Goal: Task Accomplishment & Management: Use online tool/utility

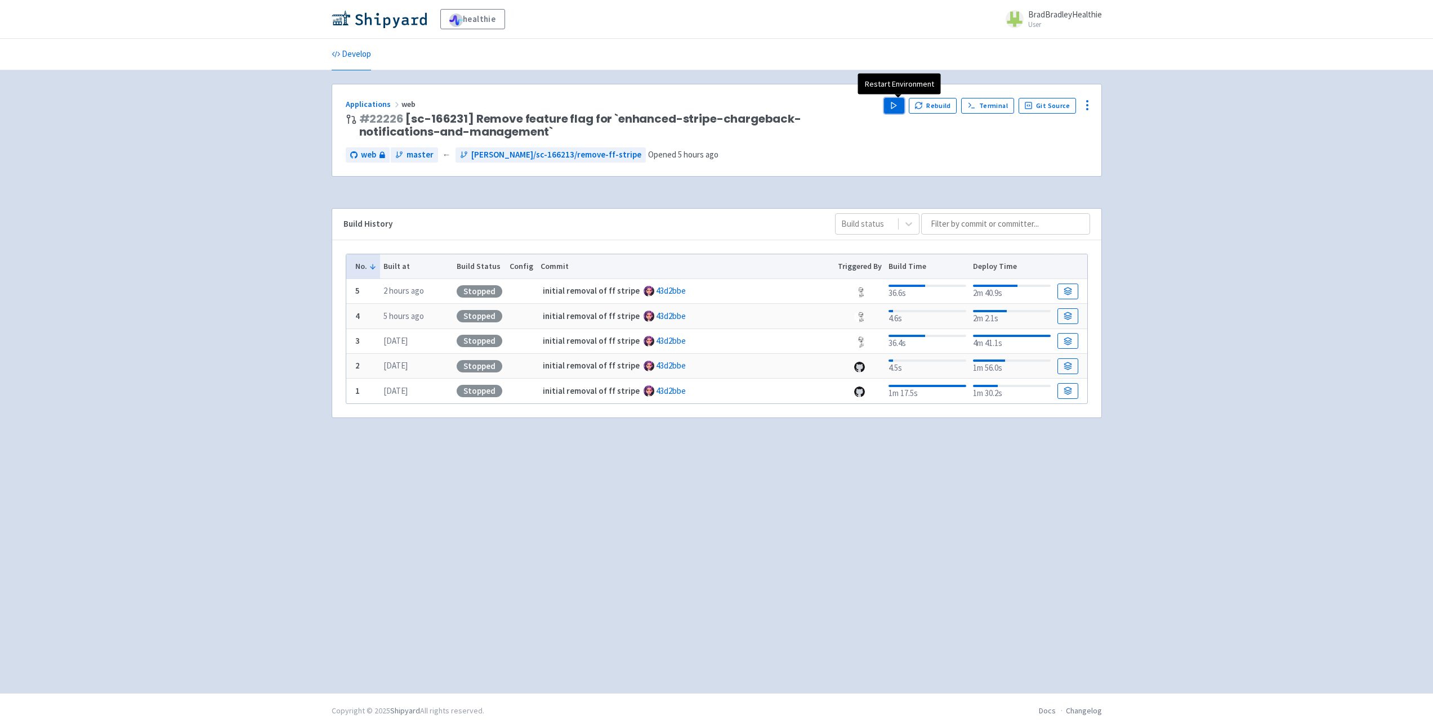
click at [897, 102] on icon "button" at bounding box center [893, 105] width 8 height 8
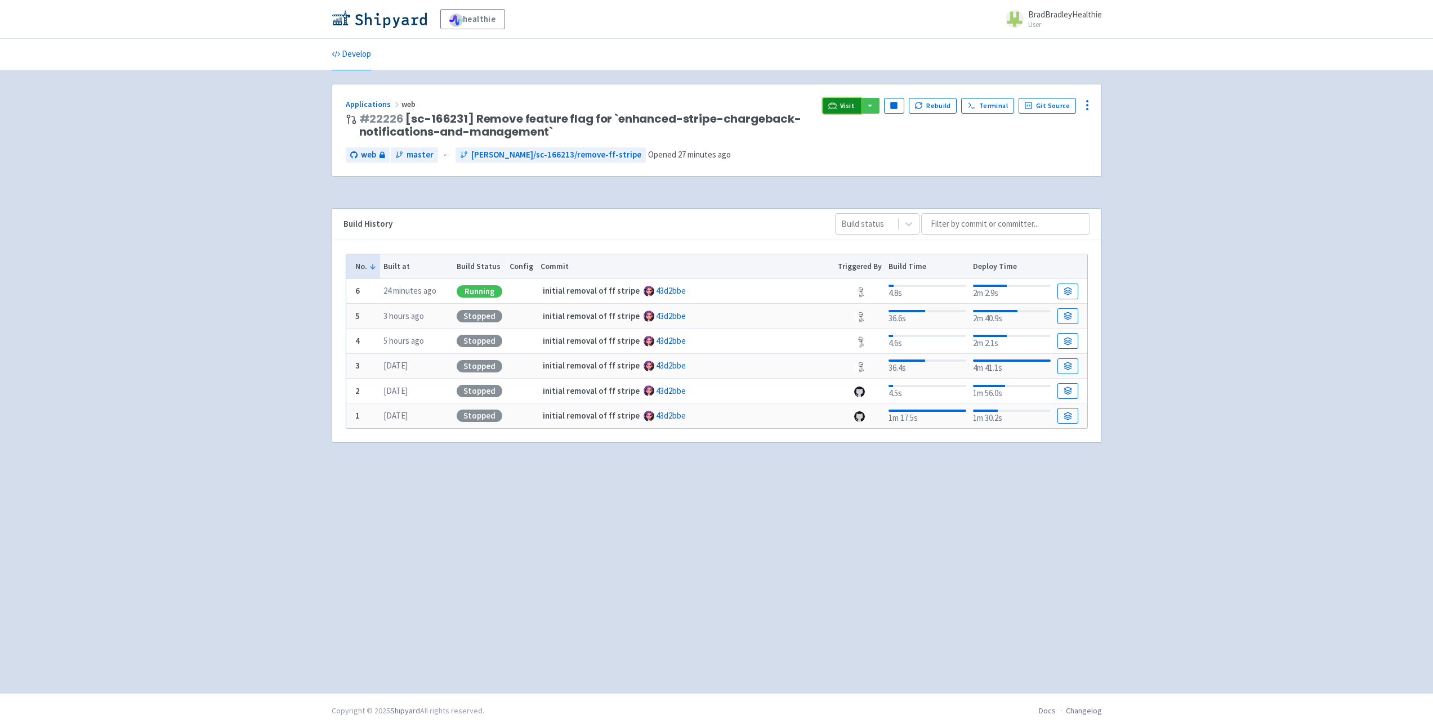
click at [836, 103] on icon at bounding box center [832, 105] width 8 height 6
